Goal: Task Accomplishment & Management: Manage account settings

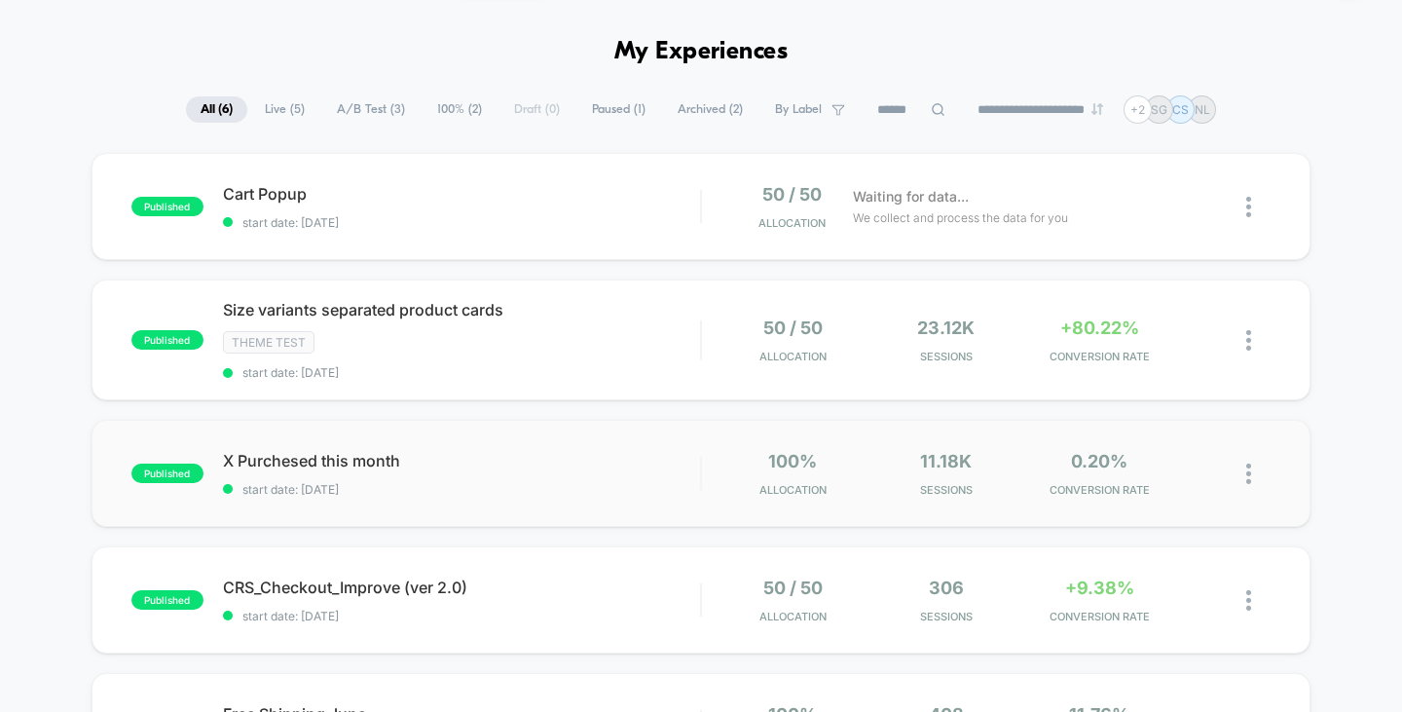
scroll to position [97, 0]
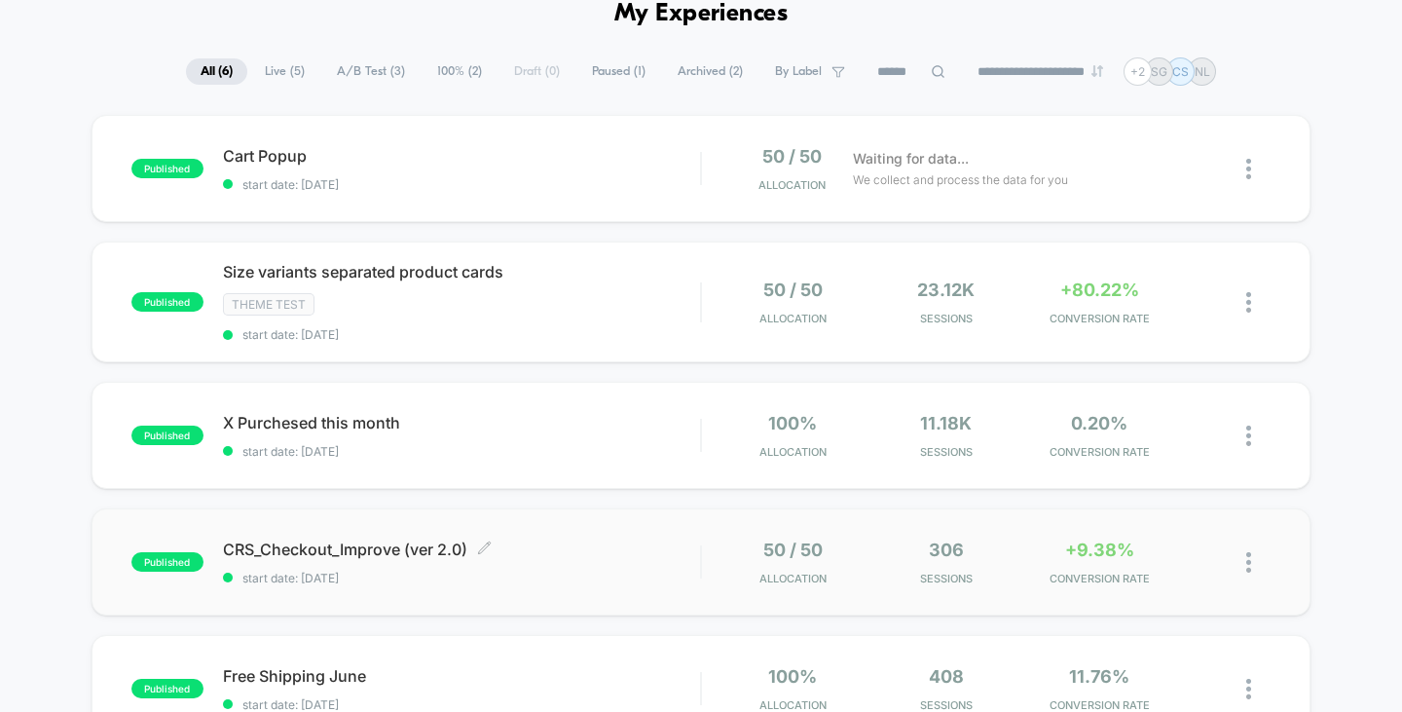
click at [416, 546] on span "CRS_Checkout_Improve (ver 2.0) Click to edit experience details" at bounding box center [462, 548] width 478 height 19
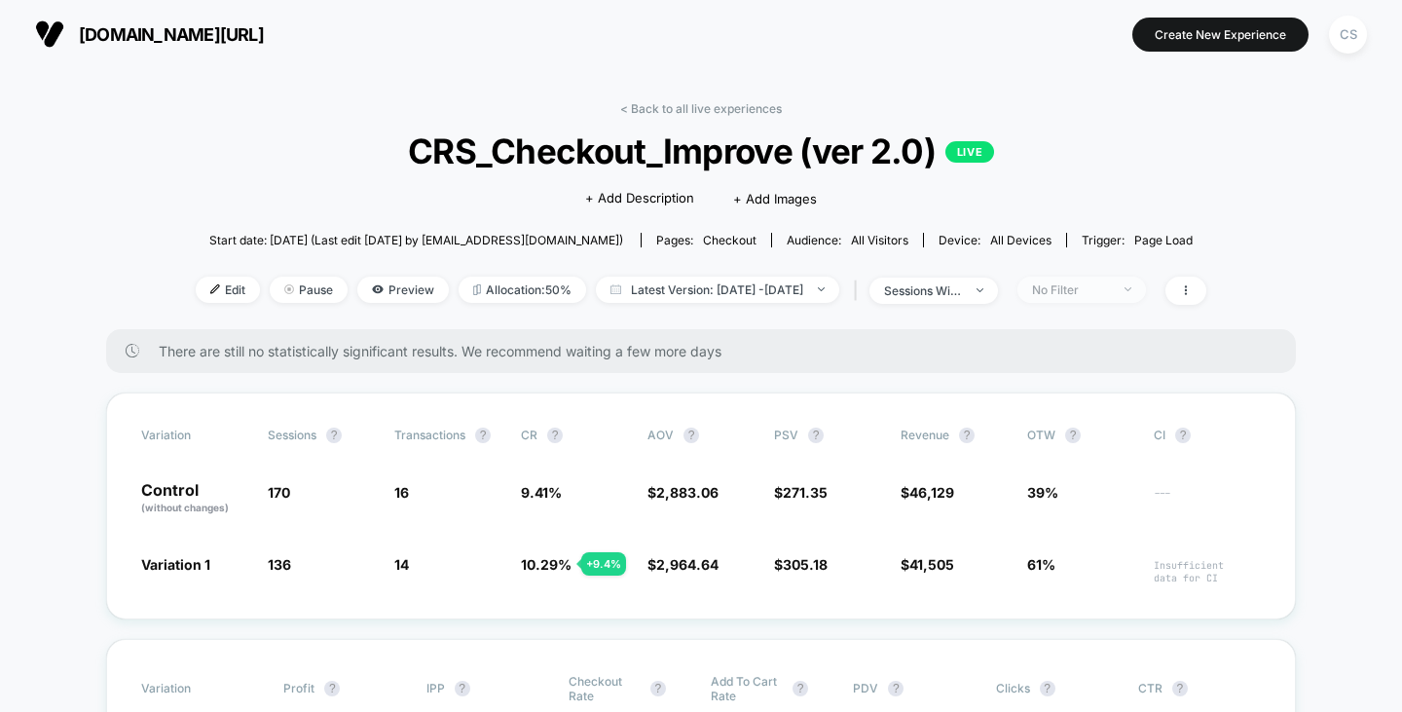
click at [1094, 286] on div "No Filter" at bounding box center [1071, 289] width 78 height 15
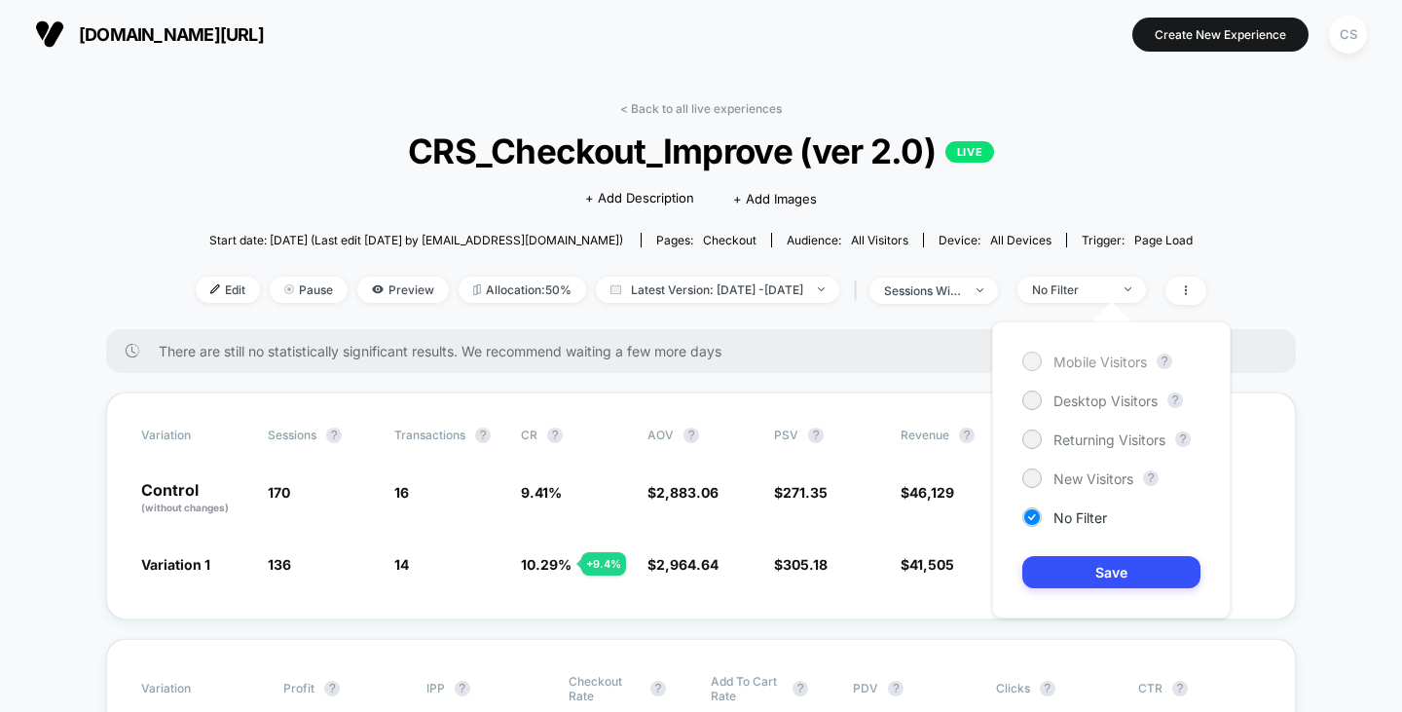
click at [1060, 363] on span "Mobile Visitors" at bounding box center [1100, 361] width 93 height 17
click at [1058, 568] on button "Save" at bounding box center [1111, 572] width 178 height 32
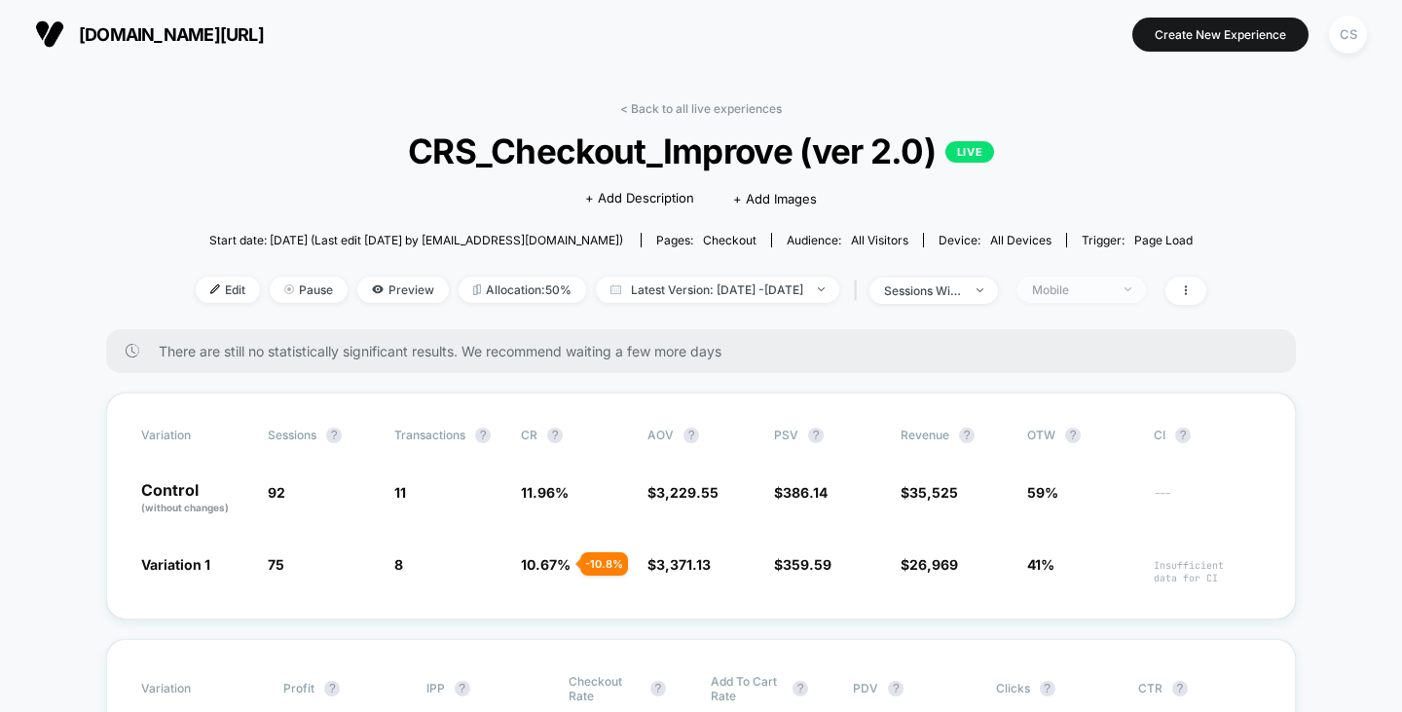
click at [1097, 287] on div "Mobile" at bounding box center [1071, 289] width 78 height 15
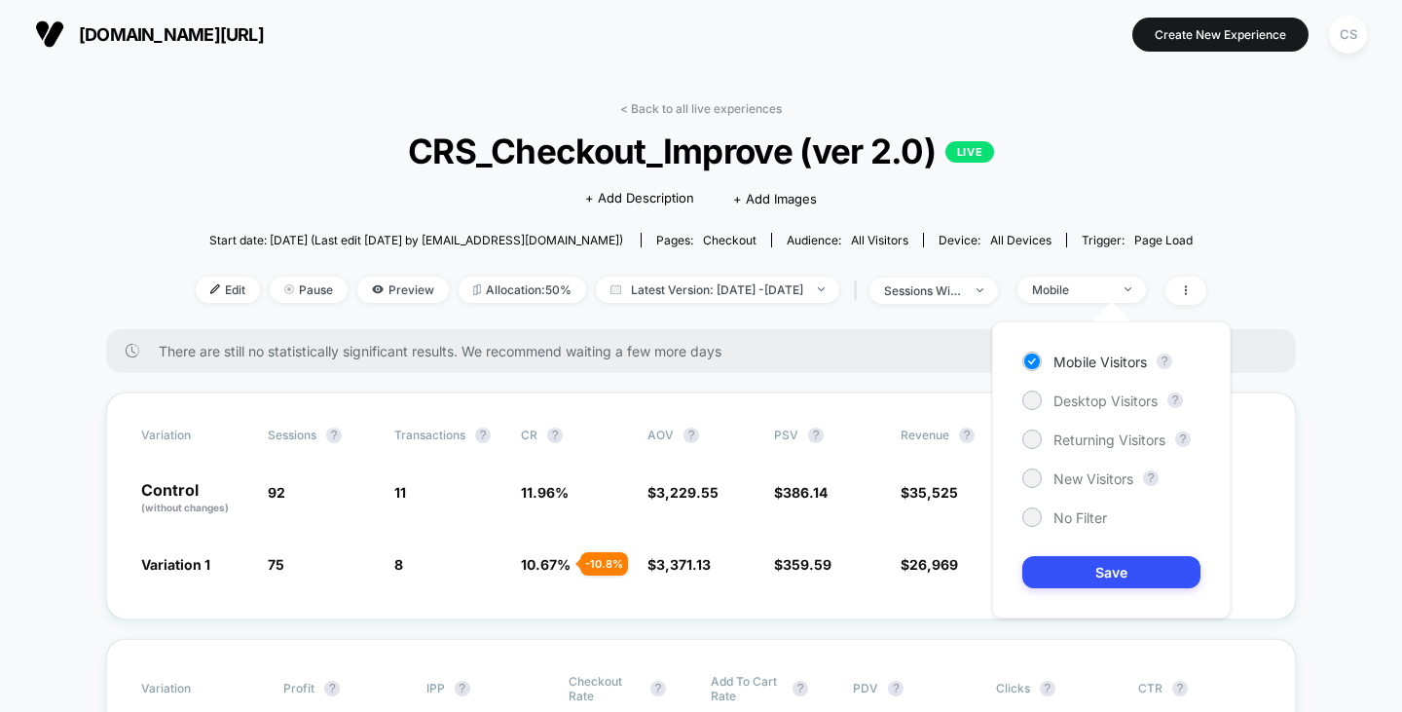
click at [1099, 414] on div "Mobile Visitors ? Desktop Visitors ? Returning Visitors ? New Visitors ? No Fil…" at bounding box center [1111, 469] width 239 height 297
click at [1100, 407] on span "Desktop Visitors" at bounding box center [1106, 400] width 104 height 17
click at [1083, 560] on button "Save" at bounding box center [1111, 572] width 178 height 32
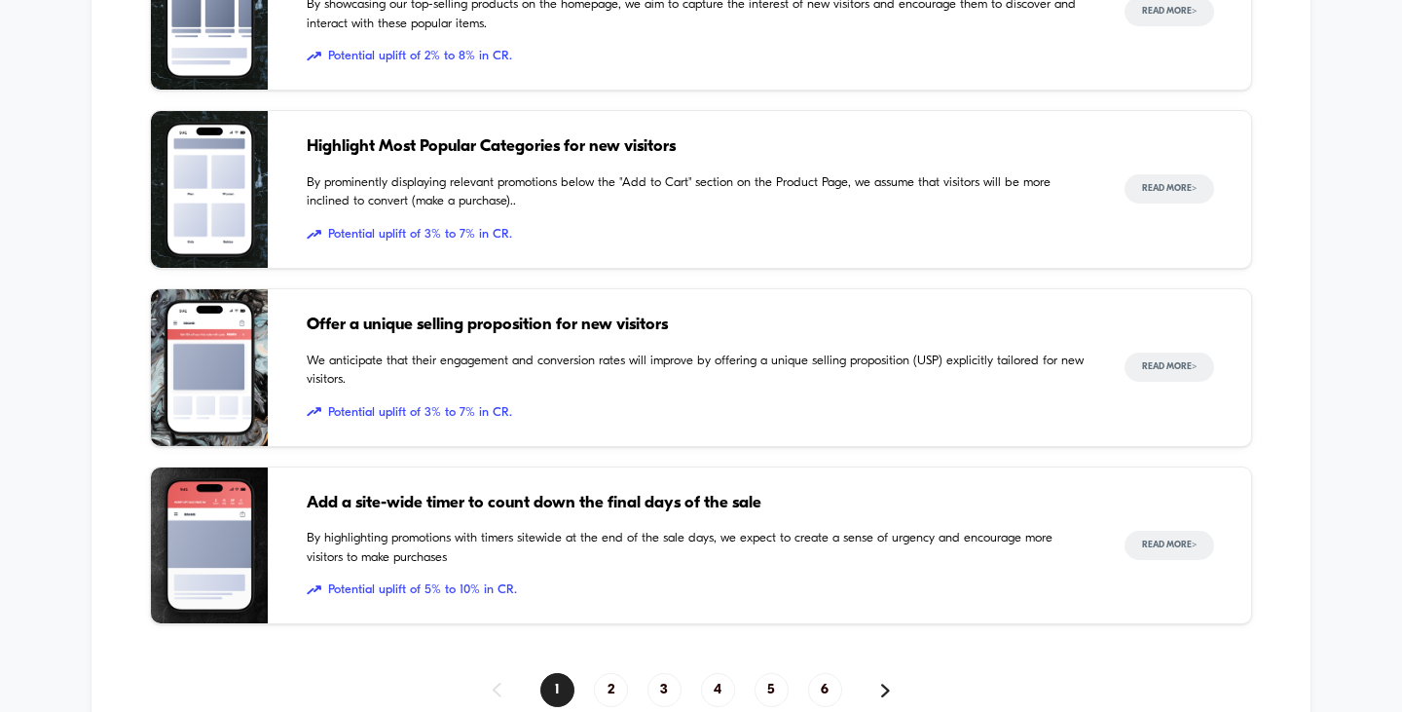
scroll to position [2118, 0]
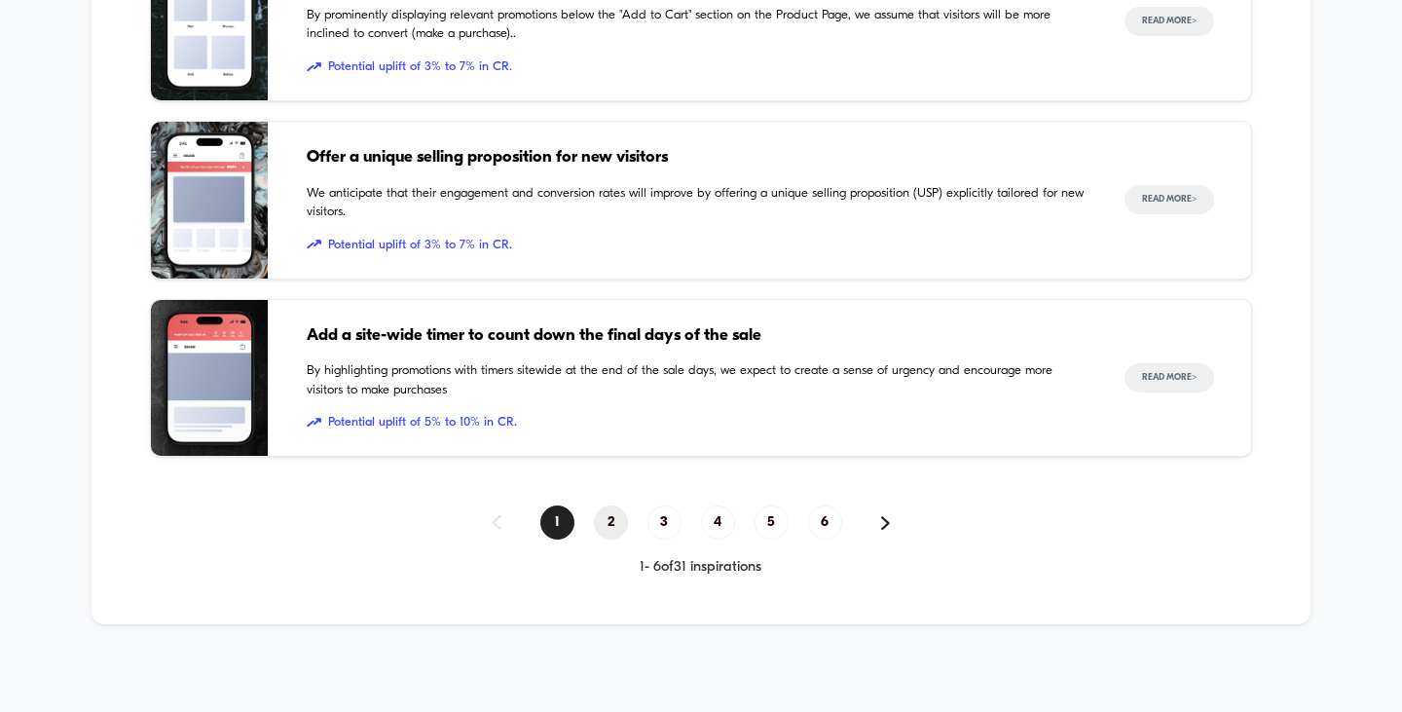
click at [615, 524] on span "2" at bounding box center [611, 522] width 34 height 34
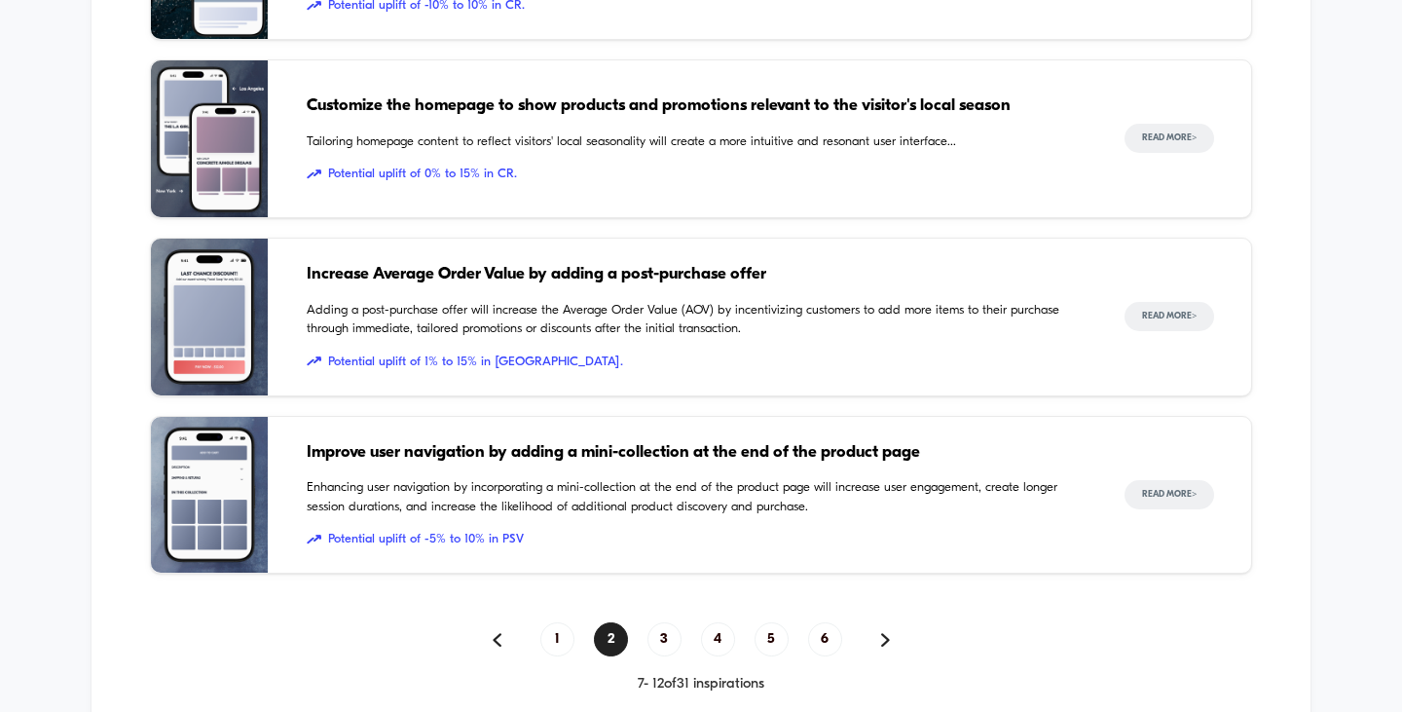
scroll to position [2021, 0]
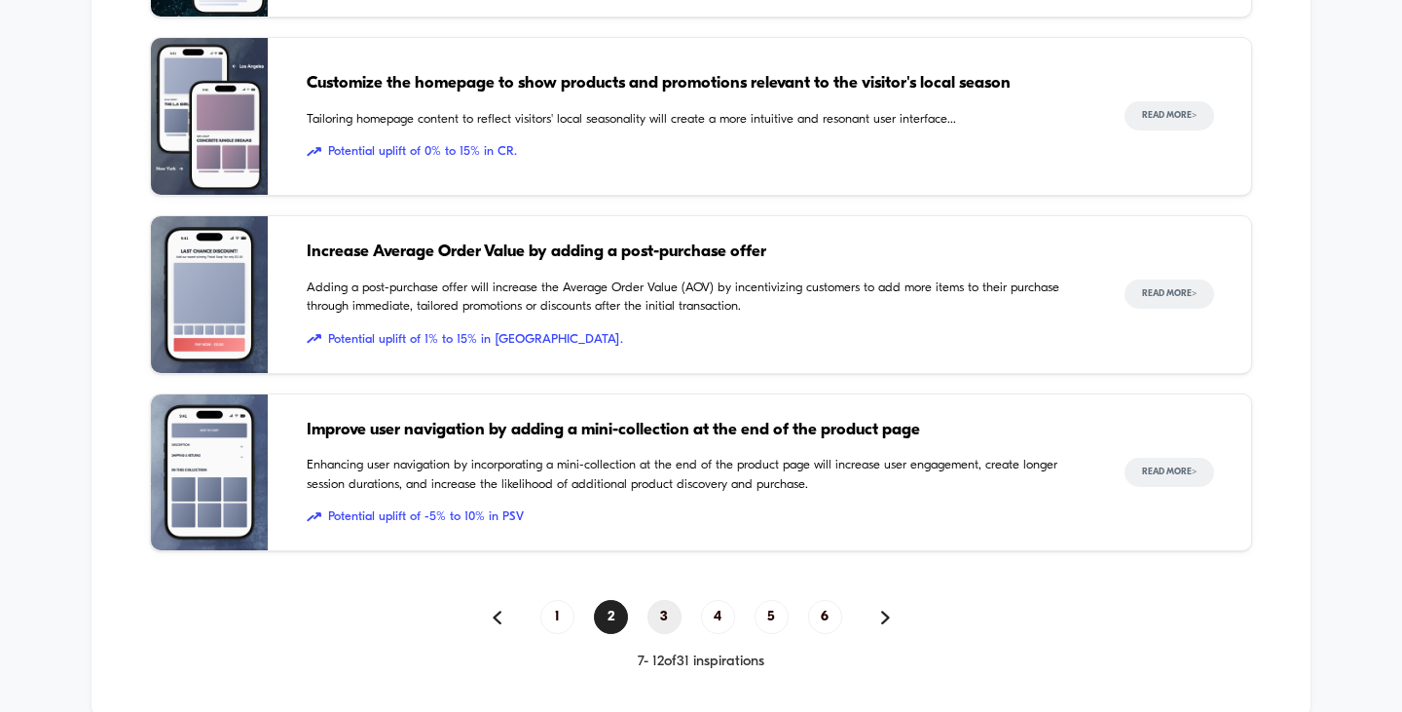
click at [672, 612] on span "3" at bounding box center [665, 617] width 34 height 34
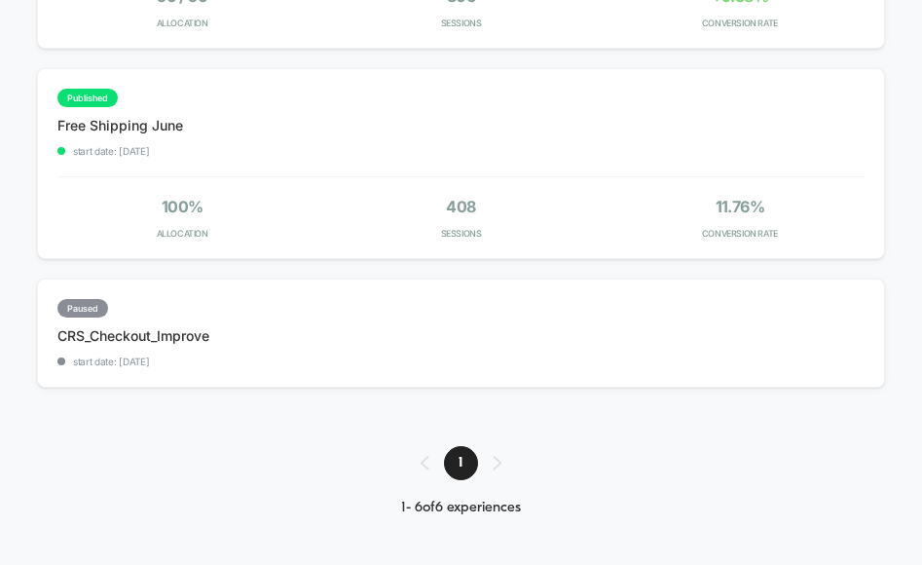
scroll to position [1012, 0]
